Goal: Communication & Community: Connect with others

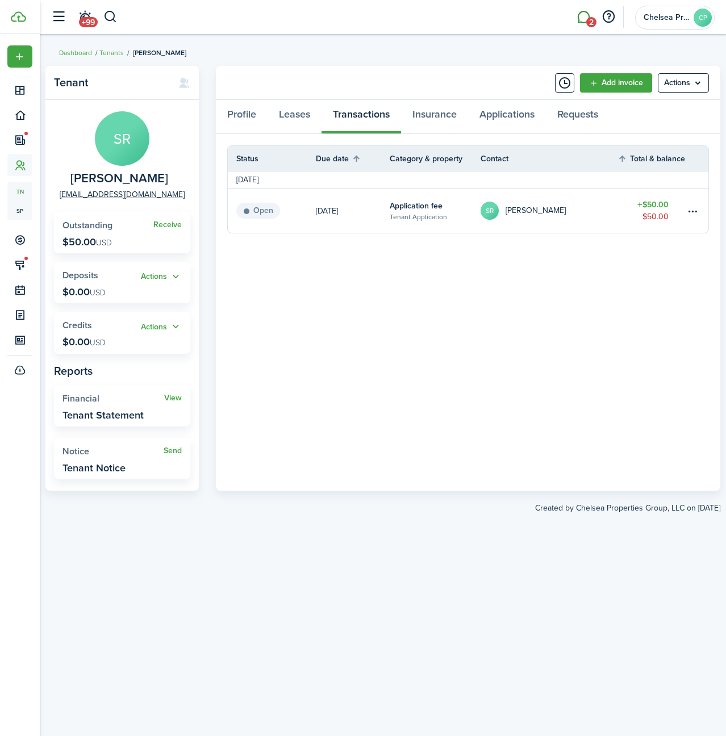
click at [582, 20] on link "2" at bounding box center [583, 17] width 22 height 29
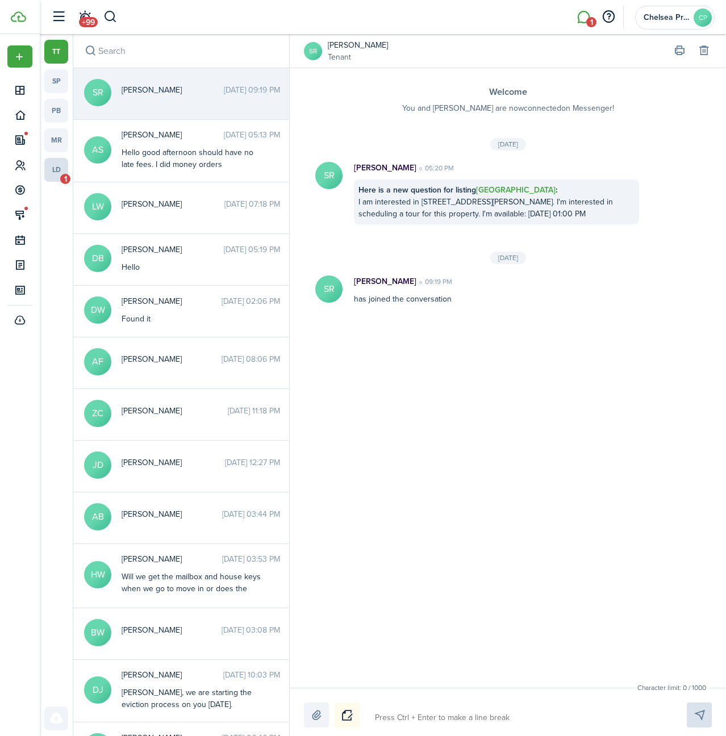
click at [58, 179] on link "ld 1" at bounding box center [56, 170] width 24 height 24
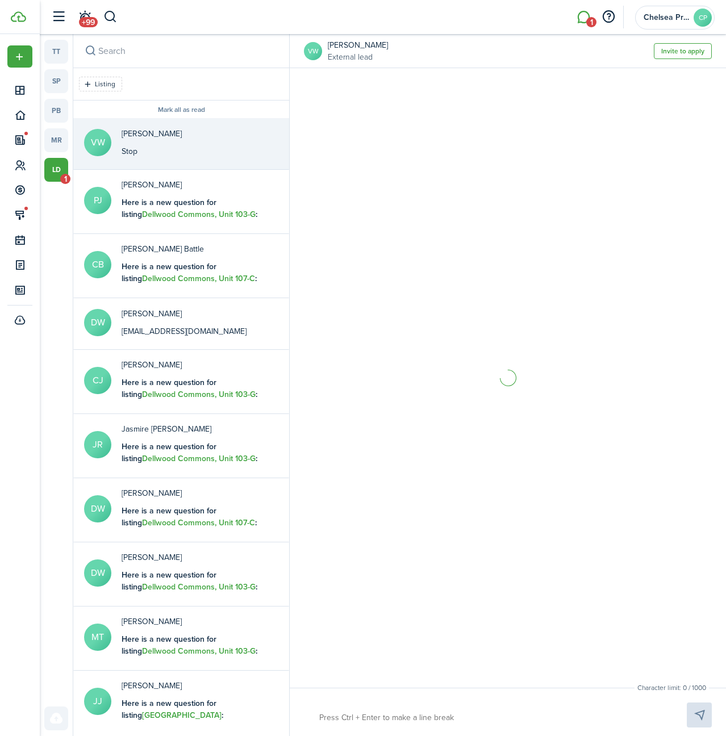
scroll to position [189, 0]
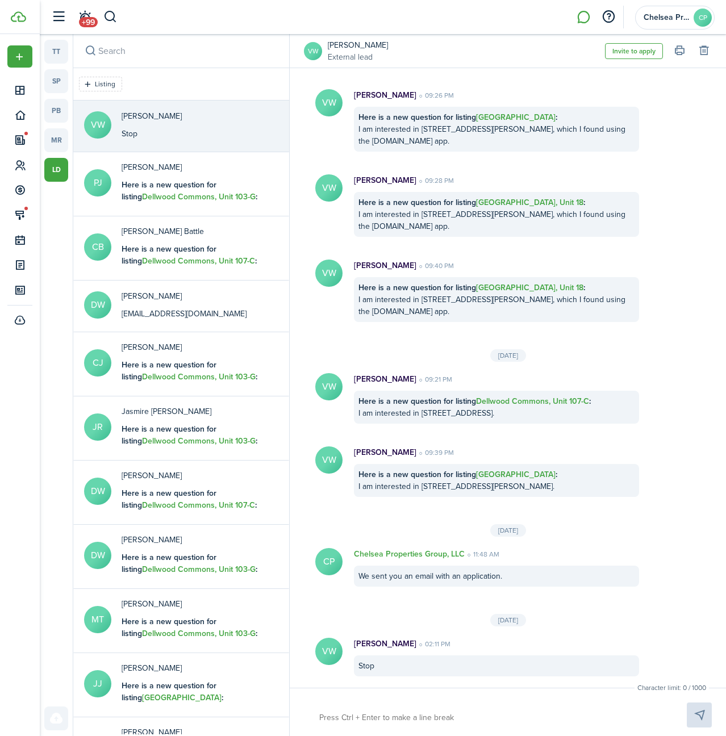
click at [319, 55] on avatar-text "VW" at bounding box center [313, 51] width 18 height 18
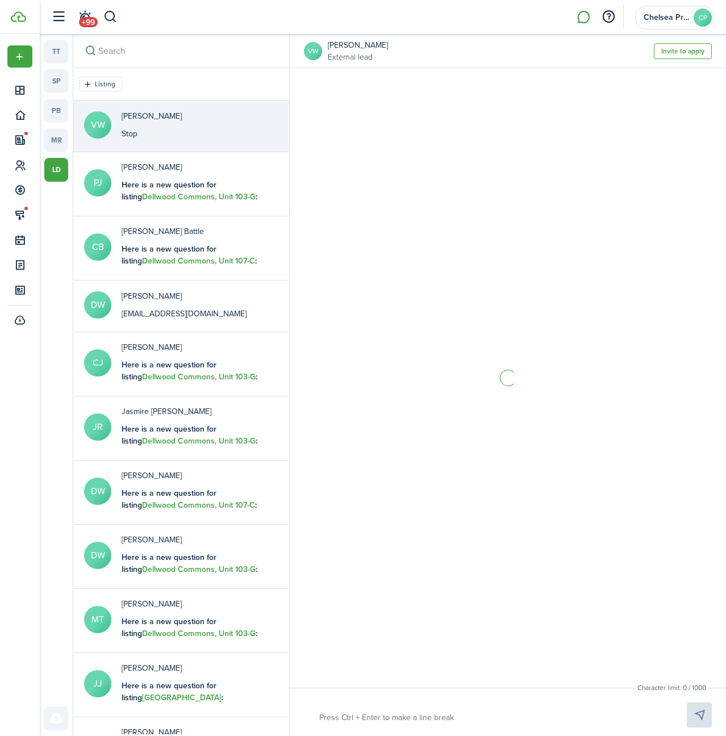
click at [178, 123] on div "[PERSON_NAME] Stop" at bounding box center [152, 125] width 60 height 30
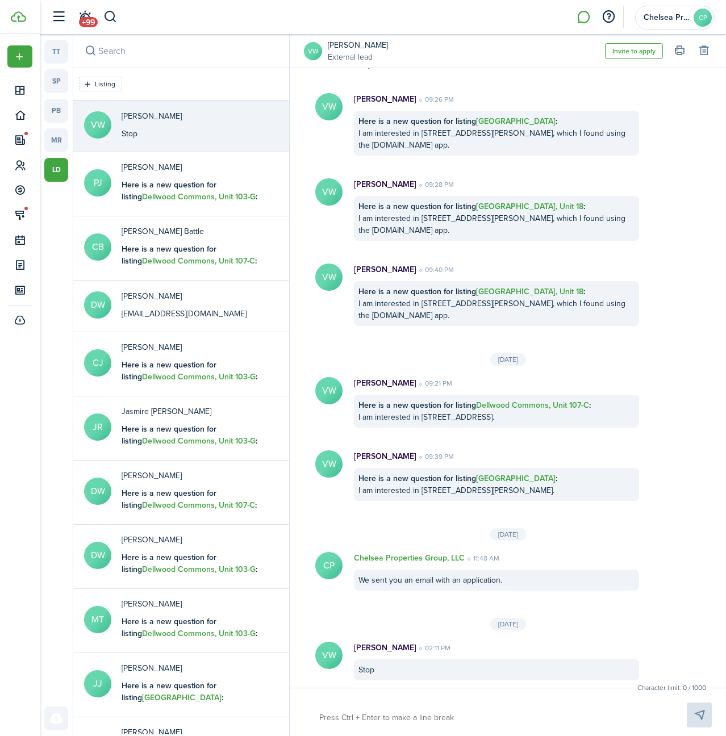
scroll to position [189, 0]
